Goal: Task Accomplishment & Management: Use online tool/utility

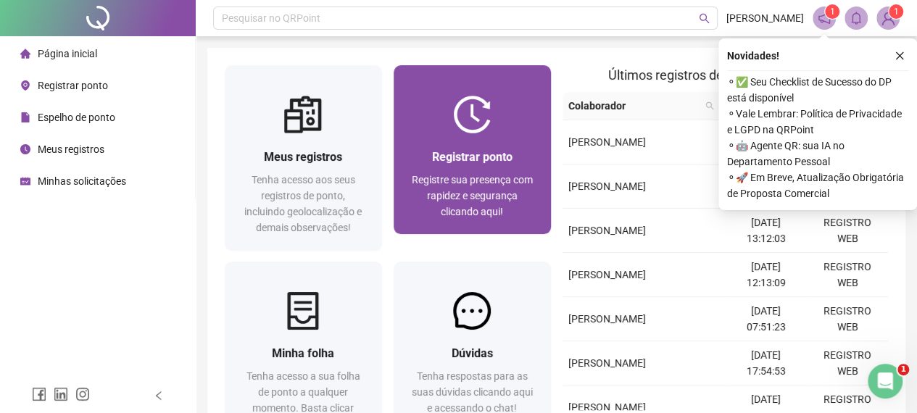
click at [497, 188] on div "Registre sua presença com rapidez e segurança clicando aqui!" at bounding box center [472, 196] width 122 height 48
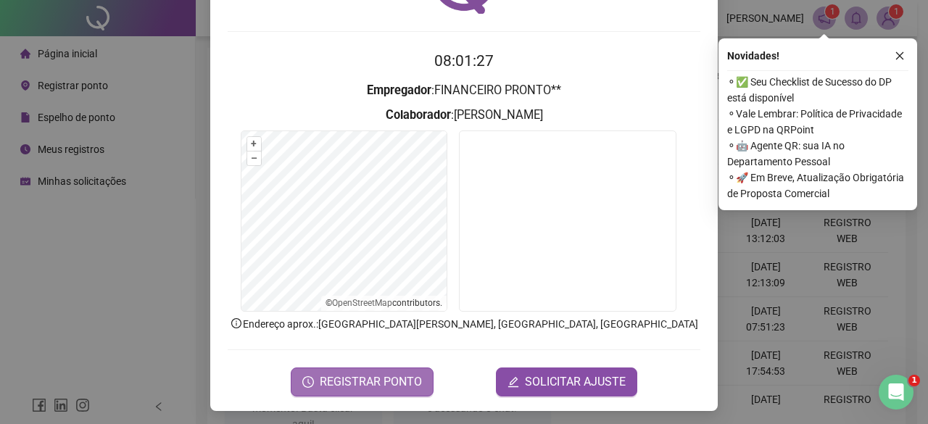
scroll to position [109, 0]
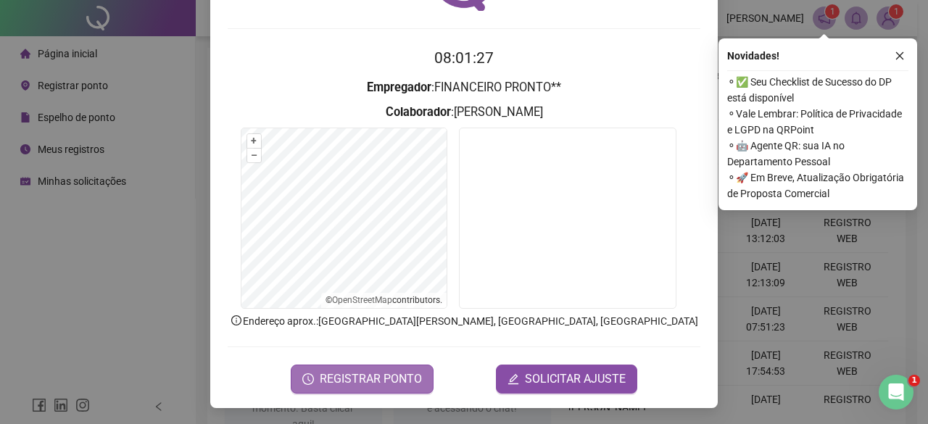
click at [330, 370] on span "REGISTRAR PONTO" at bounding box center [371, 378] width 102 height 17
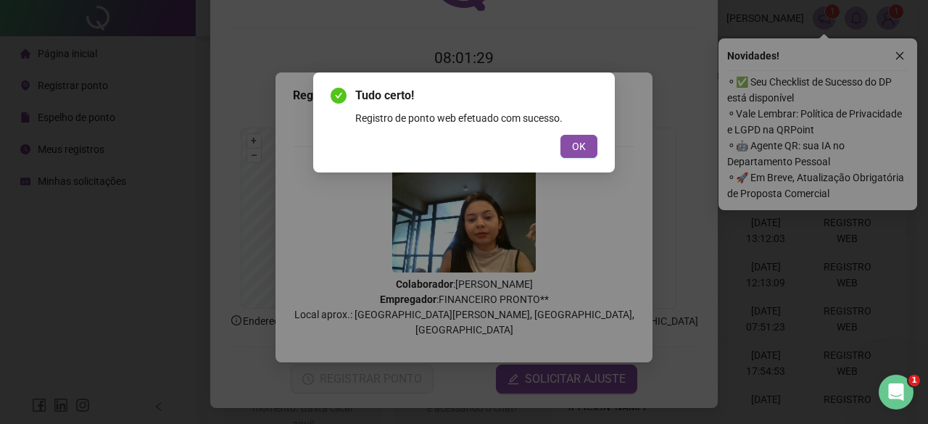
drag, startPoint x: 565, startPoint y: 159, endPoint x: 573, endPoint y: 146, distance: 14.7
click at [565, 159] on div "Tudo certo! Registro de ponto web efetuado com sucesso. OK" at bounding box center [463, 122] width 301 height 100
click at [574, 144] on span "OK" at bounding box center [579, 146] width 14 height 16
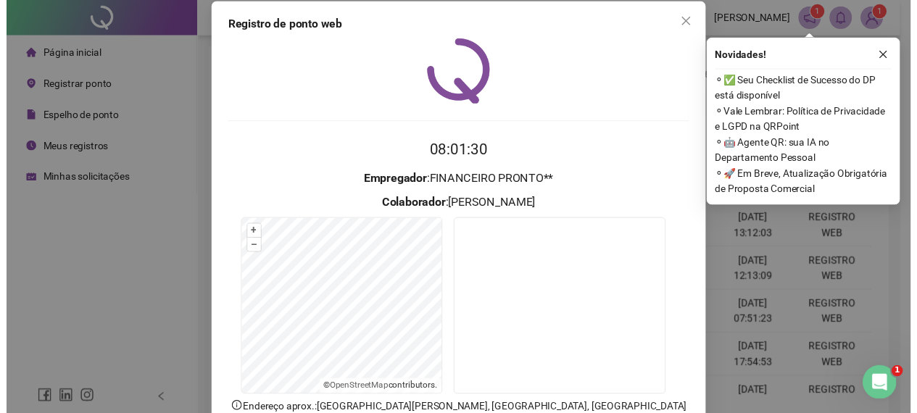
scroll to position [0, 0]
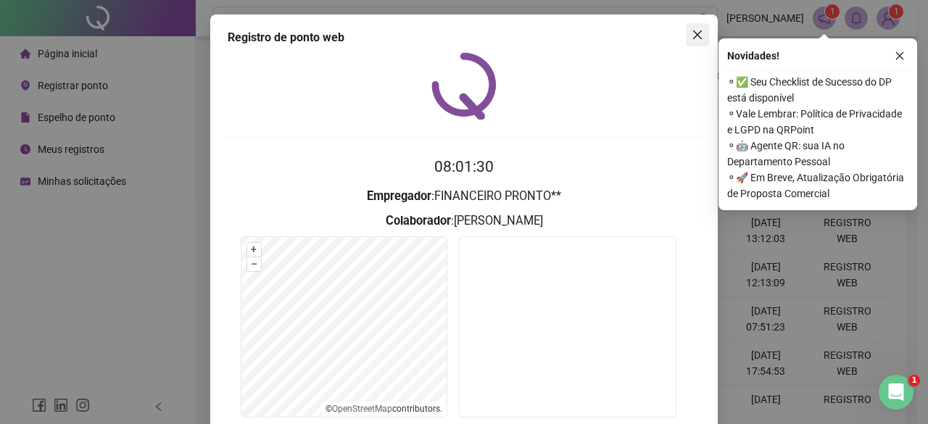
click at [691, 41] on button "Close" at bounding box center [697, 34] width 23 height 23
